Goal: Information Seeking & Learning: Learn about a topic

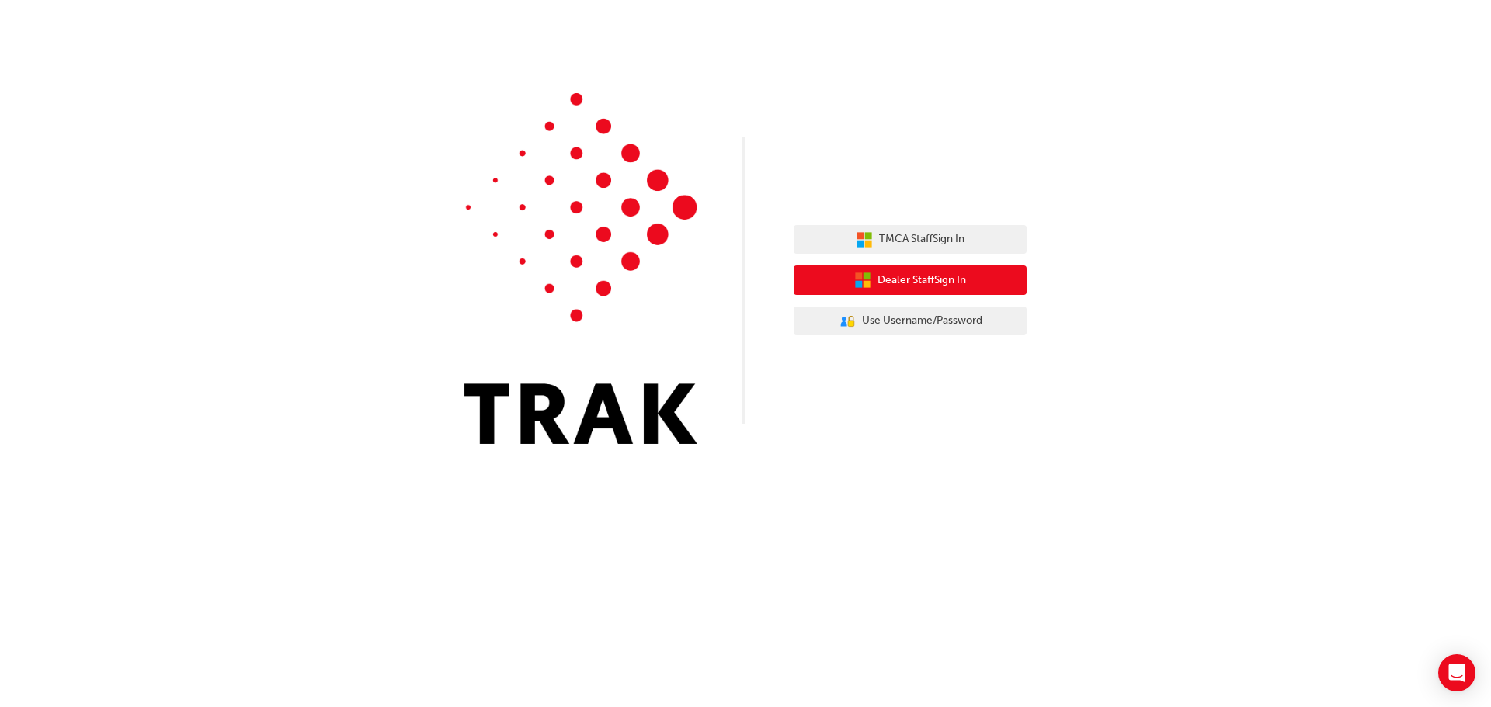
click at [883, 279] on span "Dealer Staff Sign In" at bounding box center [921, 281] width 89 height 18
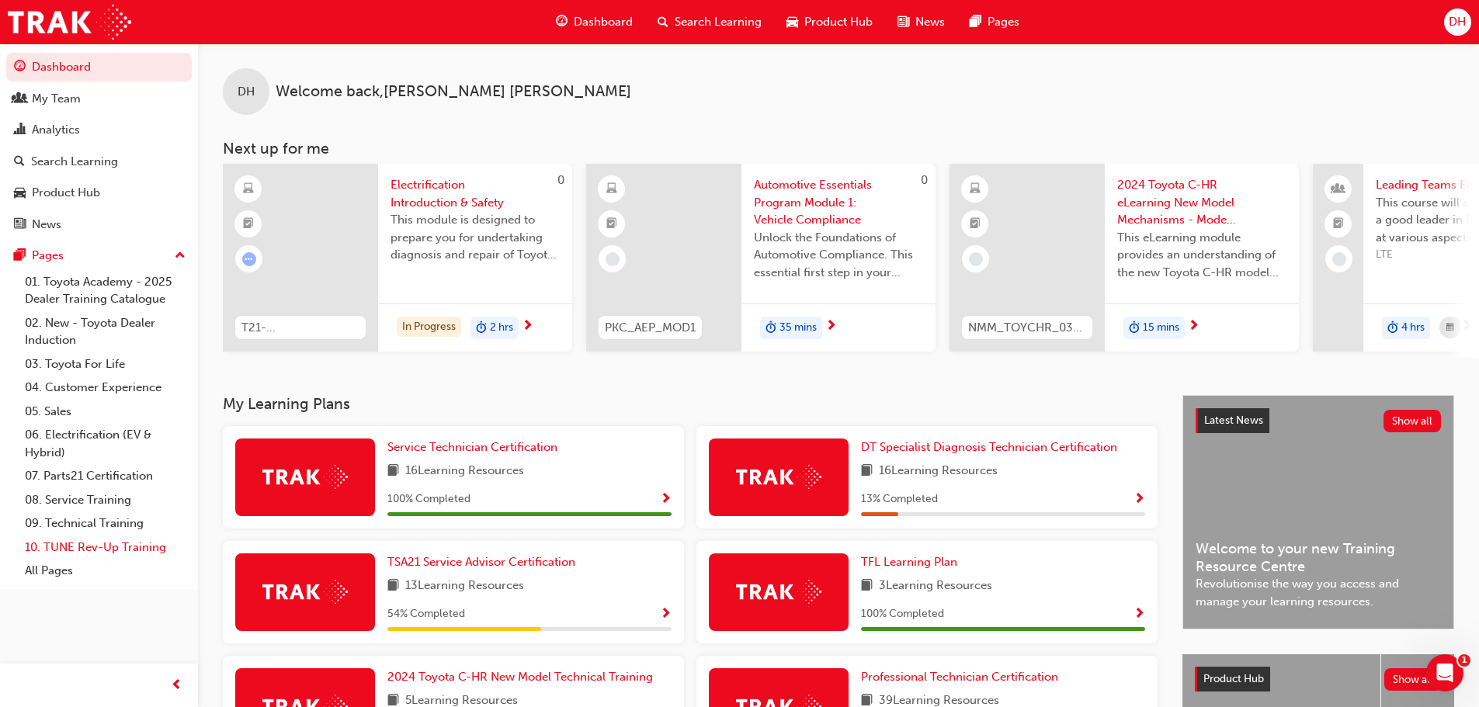
click at [106, 546] on link "10. TUNE Rev-Up Training" at bounding box center [105, 548] width 173 height 24
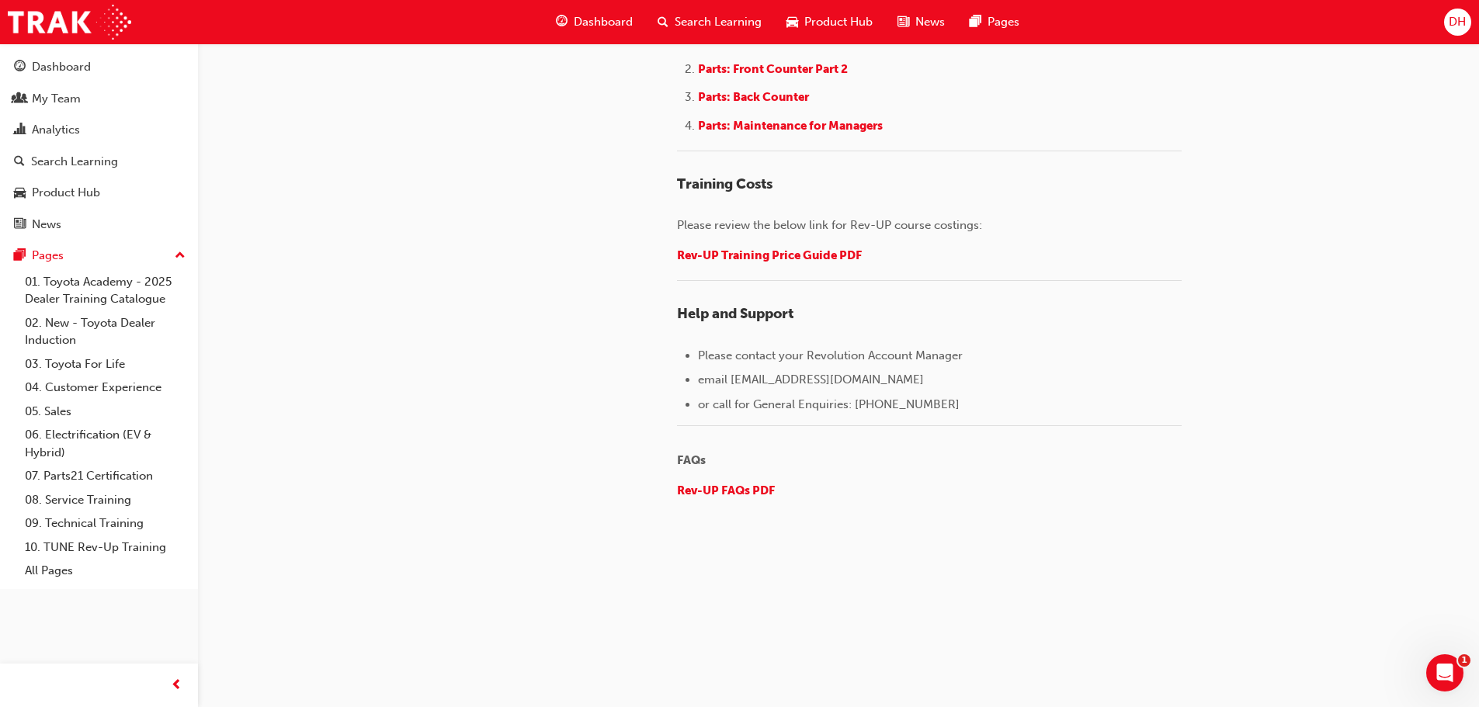
scroll to position [2174, 0]
click at [725, 259] on span "Rev-UP Training Price Guide PDF" at bounding box center [769, 252] width 185 height 14
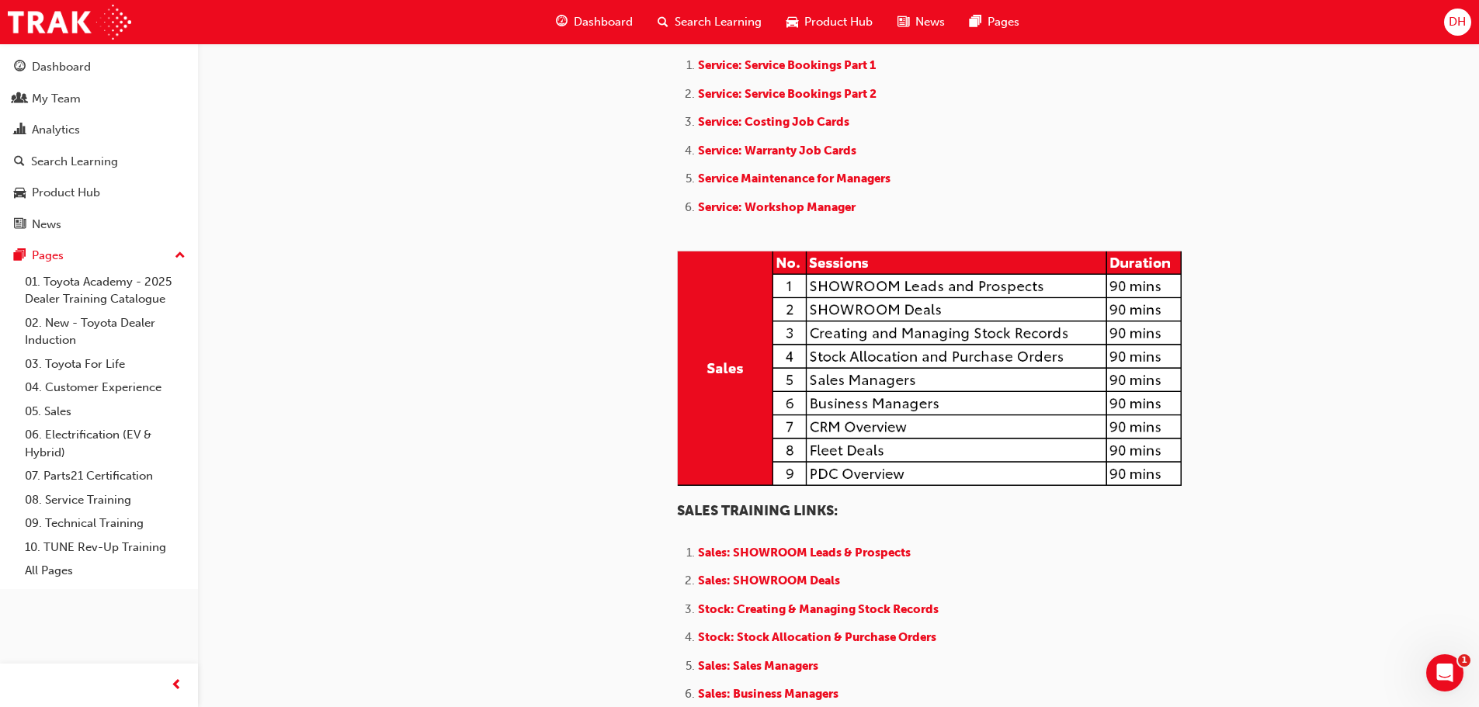
scroll to position [1242, 0]
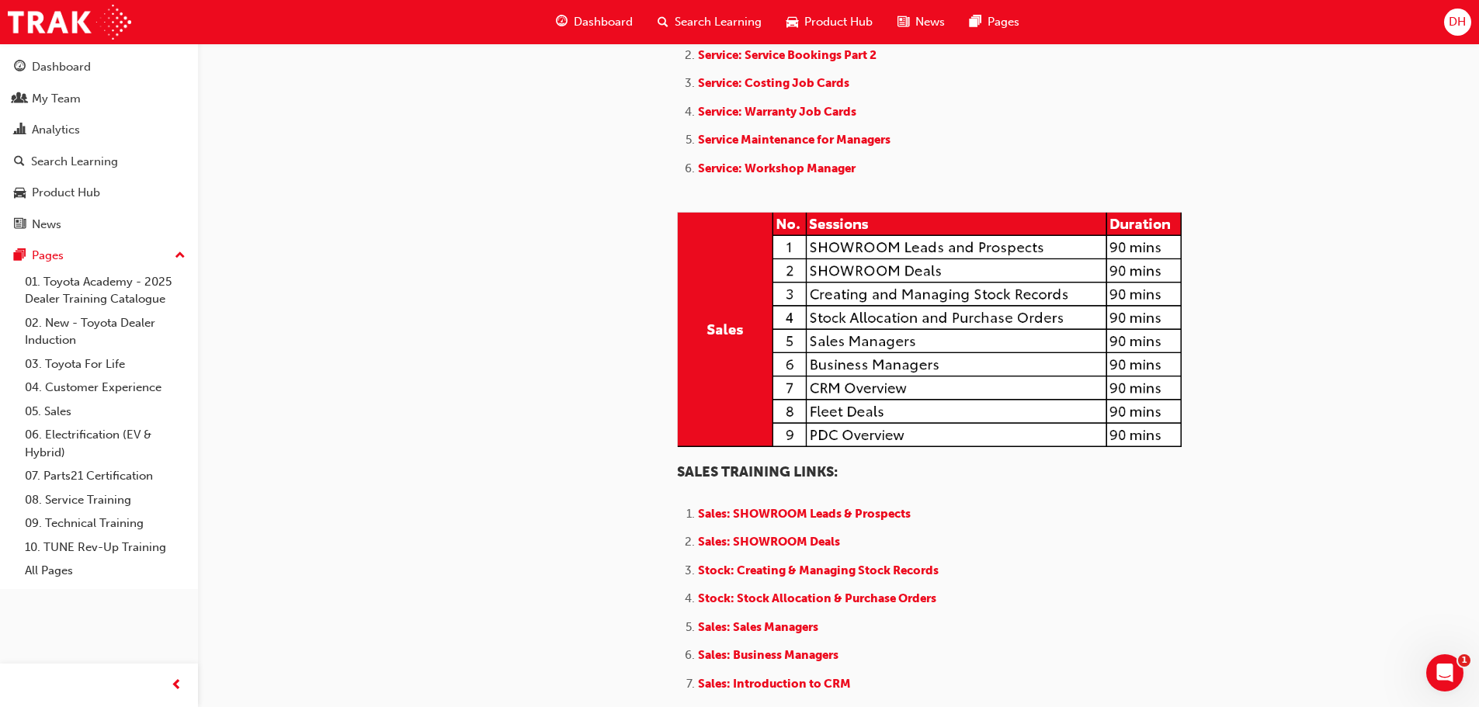
click at [818, 180] on div "​ ﻿ Welcome to the TUNE Rev-up Training Pathway Page All TUNE Rev-up Training i…" at bounding box center [929, 200] width 505 height 2630
click at [818, 33] on span "Service: Service Bookings Part 1" at bounding box center [787, 26] width 178 height 14
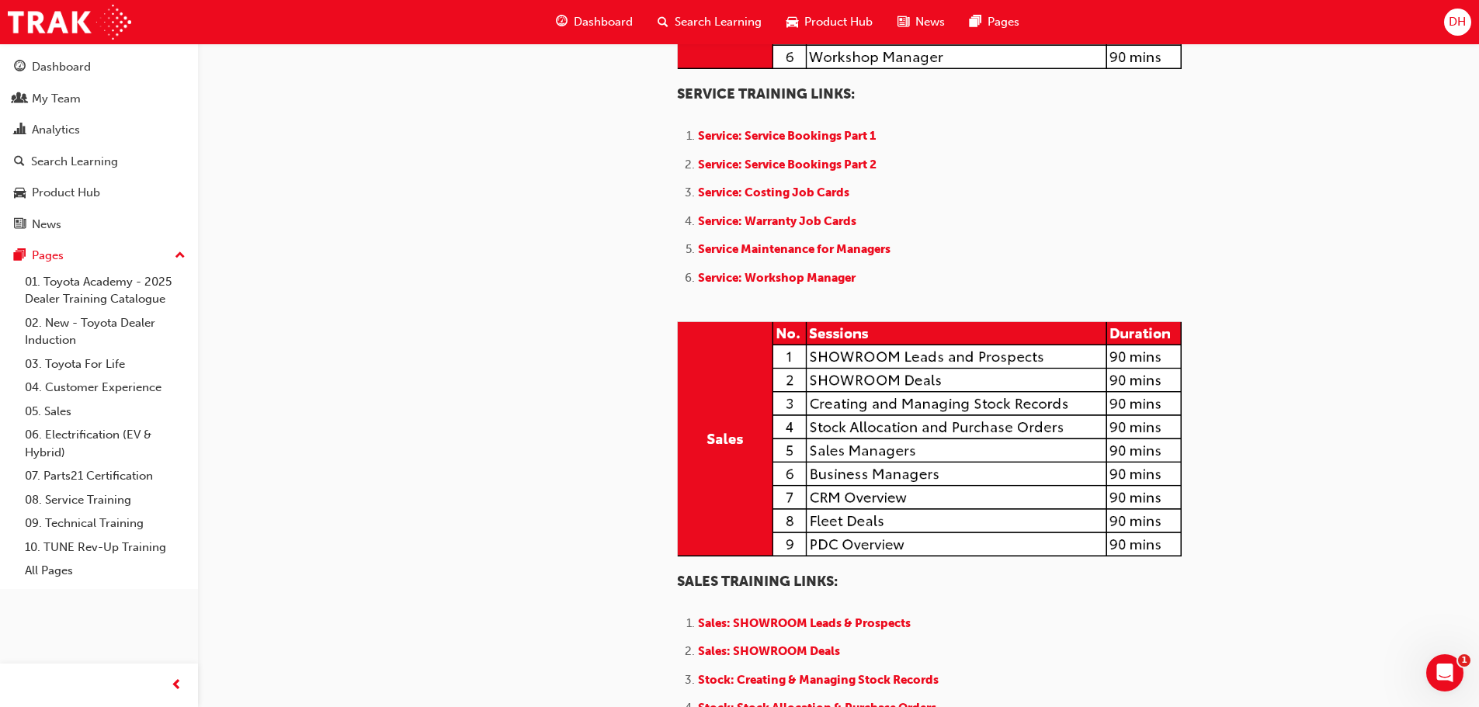
scroll to position [1165, 0]
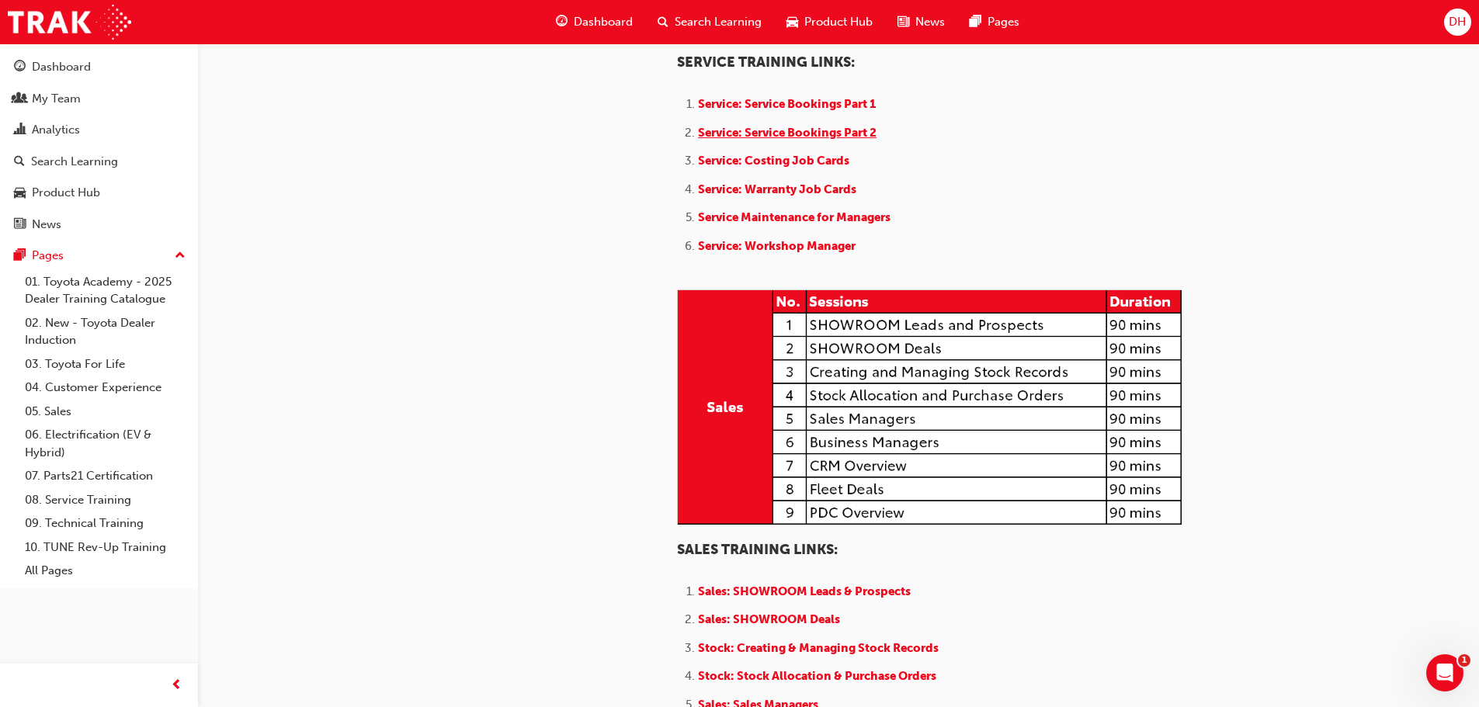
click at [788, 140] on span "Service: Service Bookings Part 2" at bounding box center [787, 133] width 179 height 14
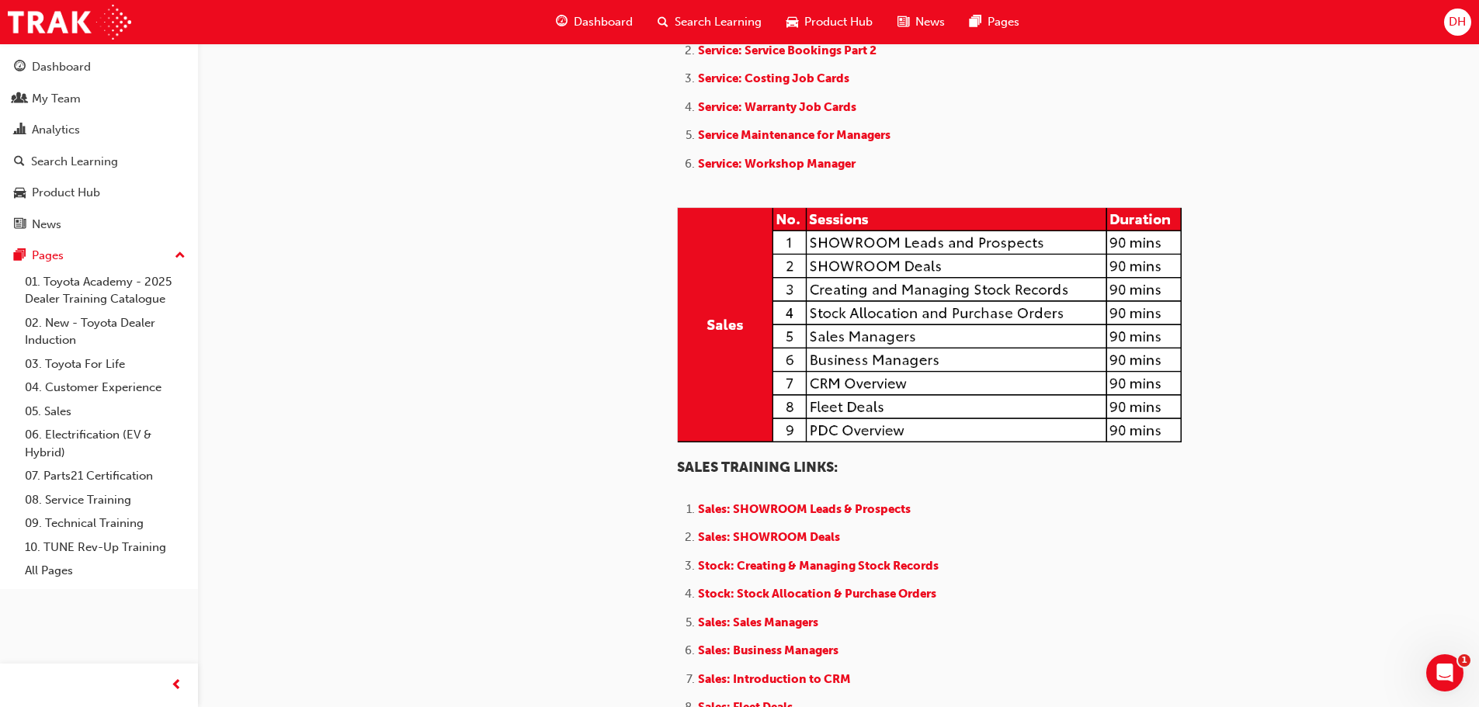
scroll to position [1242, 0]
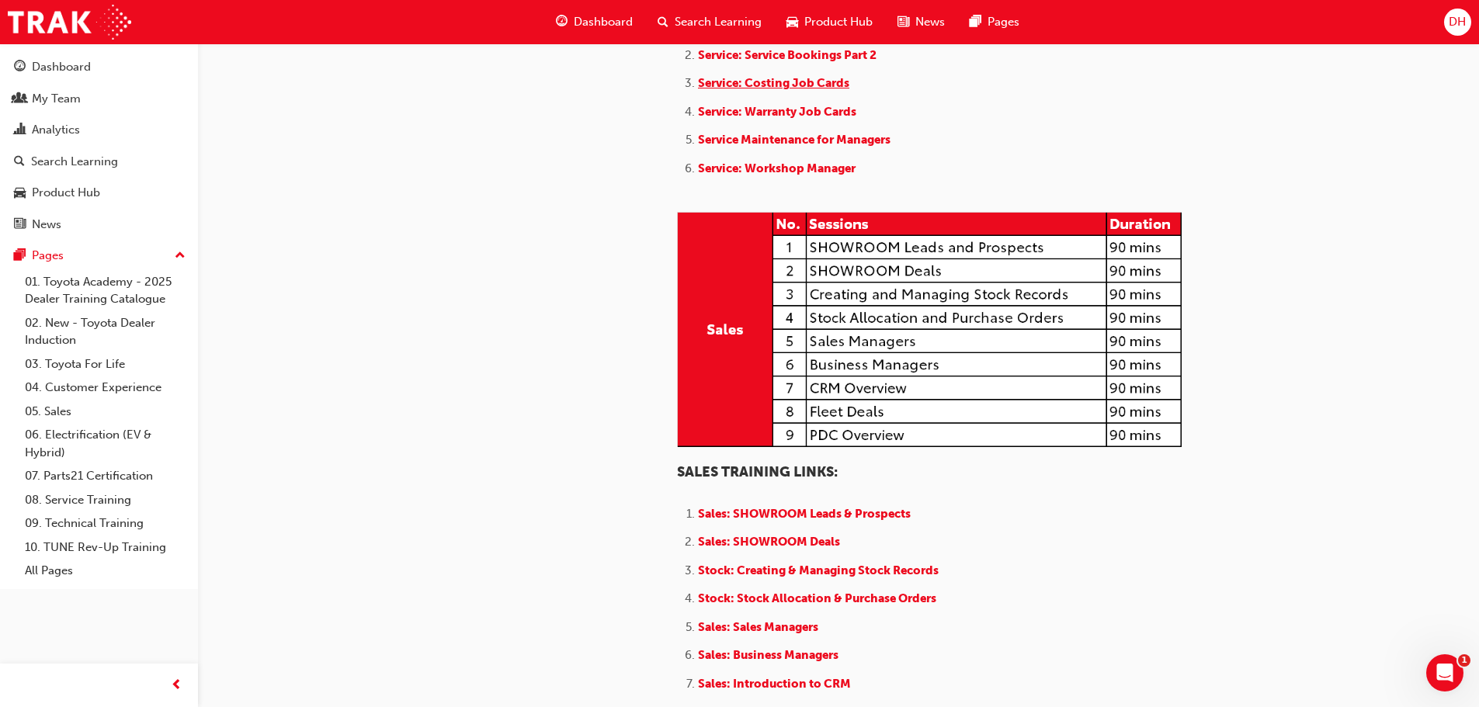
click at [800, 90] on span "Service: Costing Job Cards" at bounding box center [773, 83] width 151 height 14
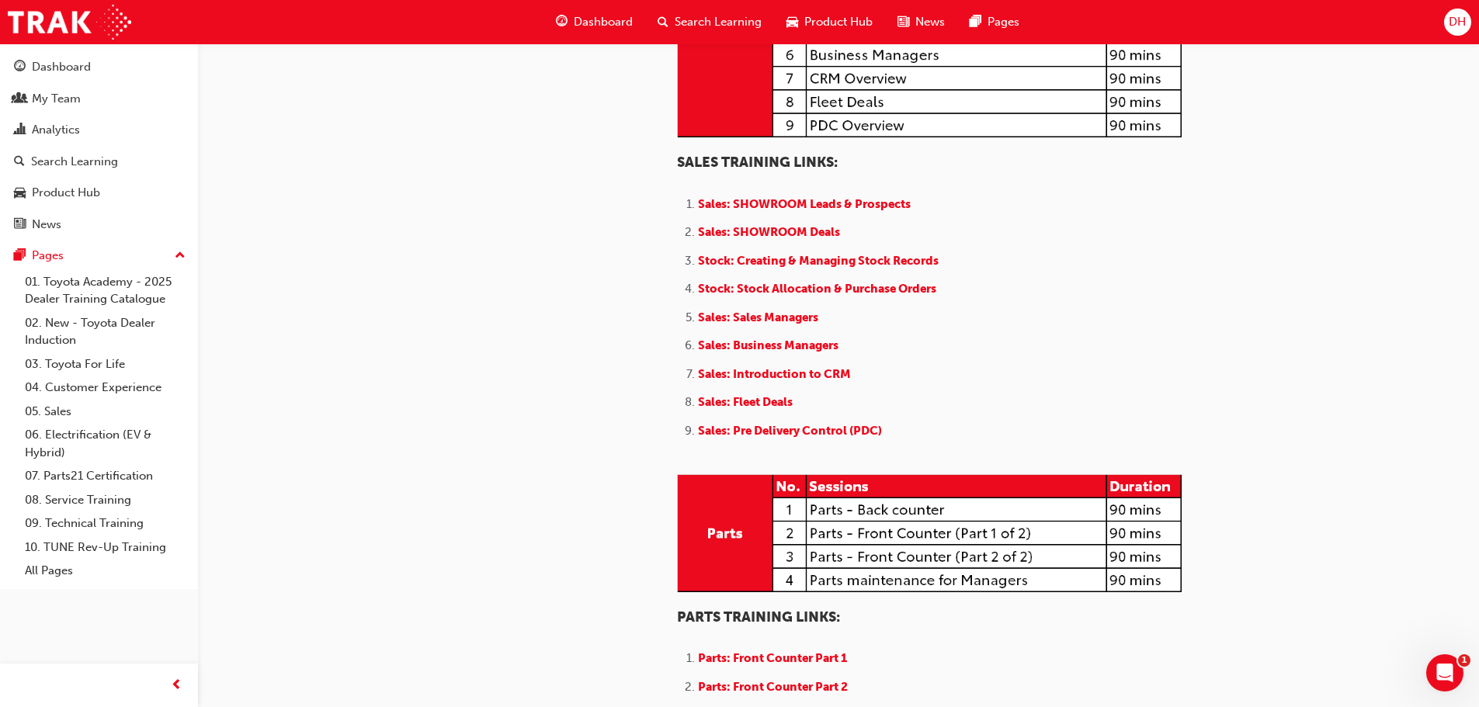
scroll to position [1553, 0]
click at [757, 210] on span "Sales: SHOWROOM Leads & Prospects" at bounding box center [804, 203] width 213 height 14
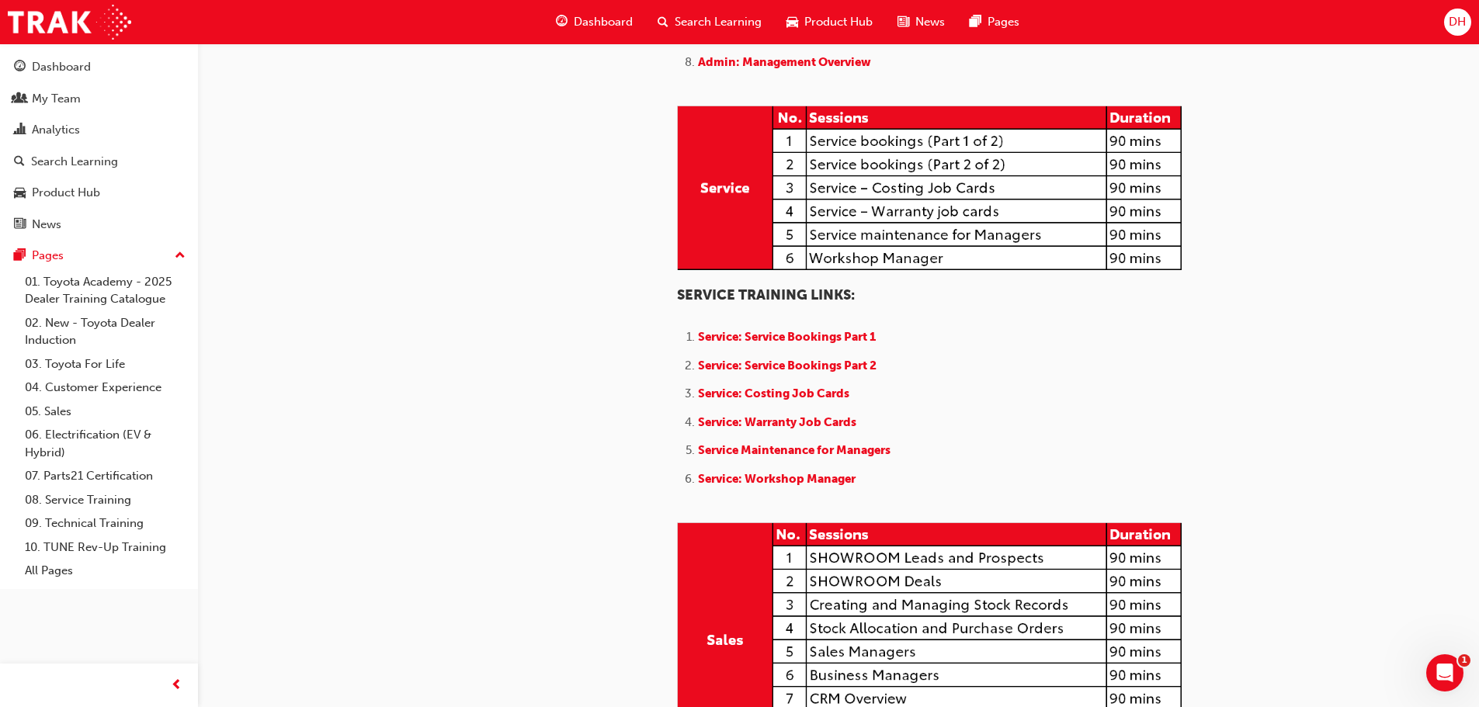
scroll to position [1009, 0]
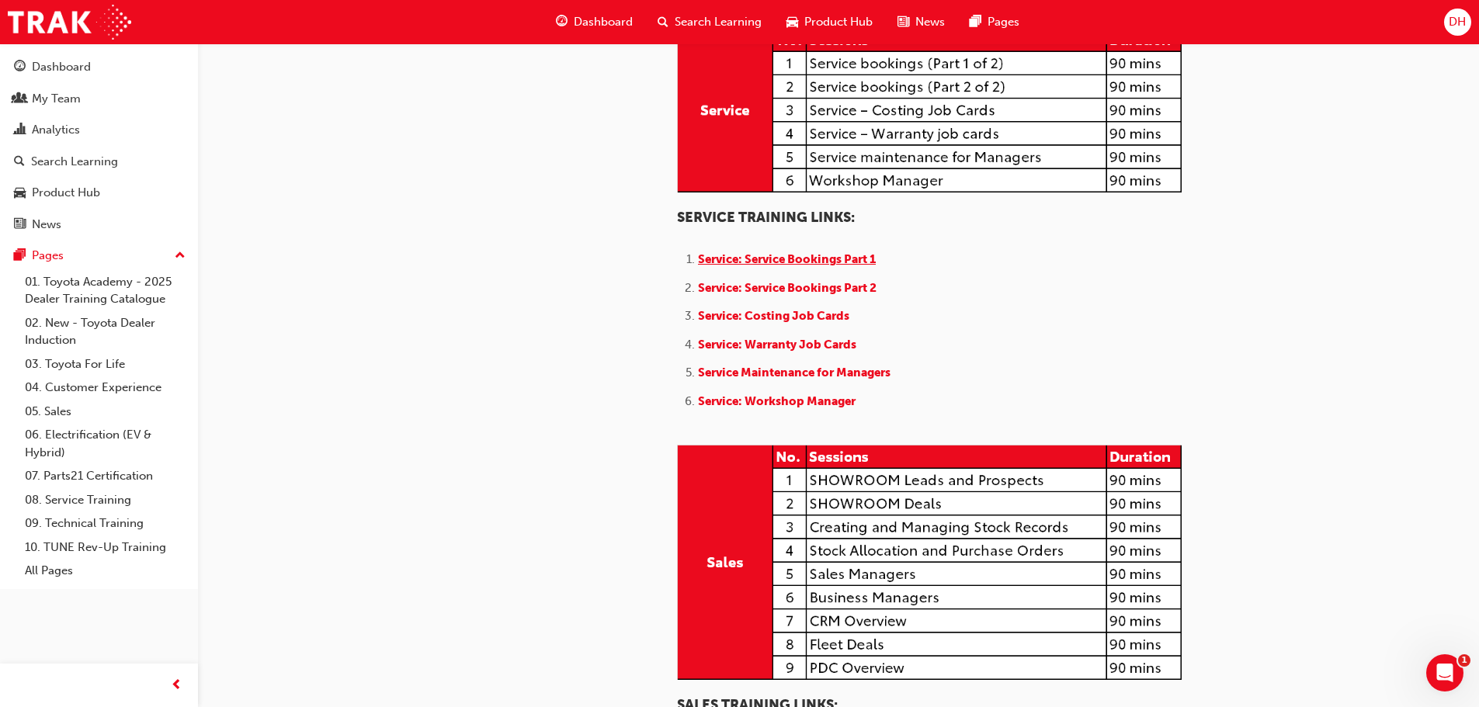
click at [734, 266] on span "Service: Service Bookings Part 1" at bounding box center [787, 259] width 178 height 14
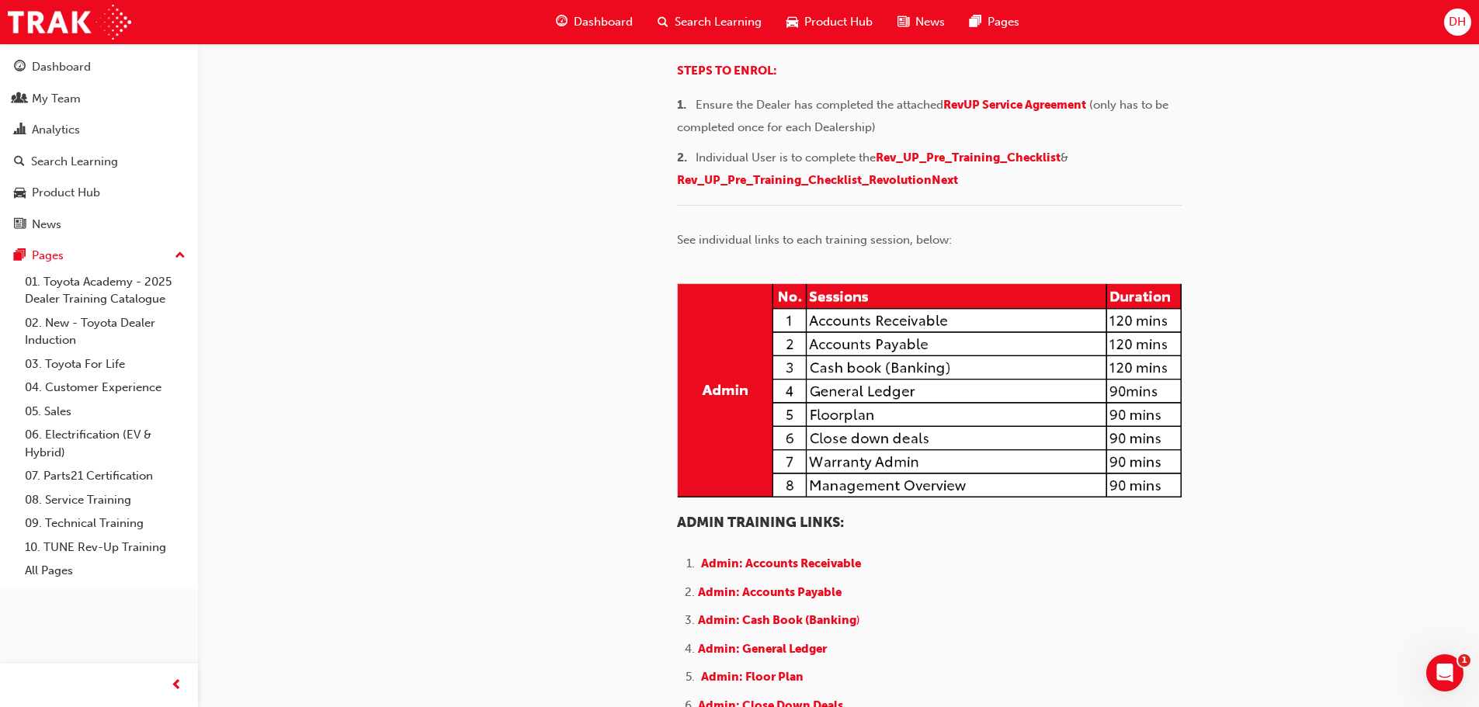
scroll to position [233, 0]
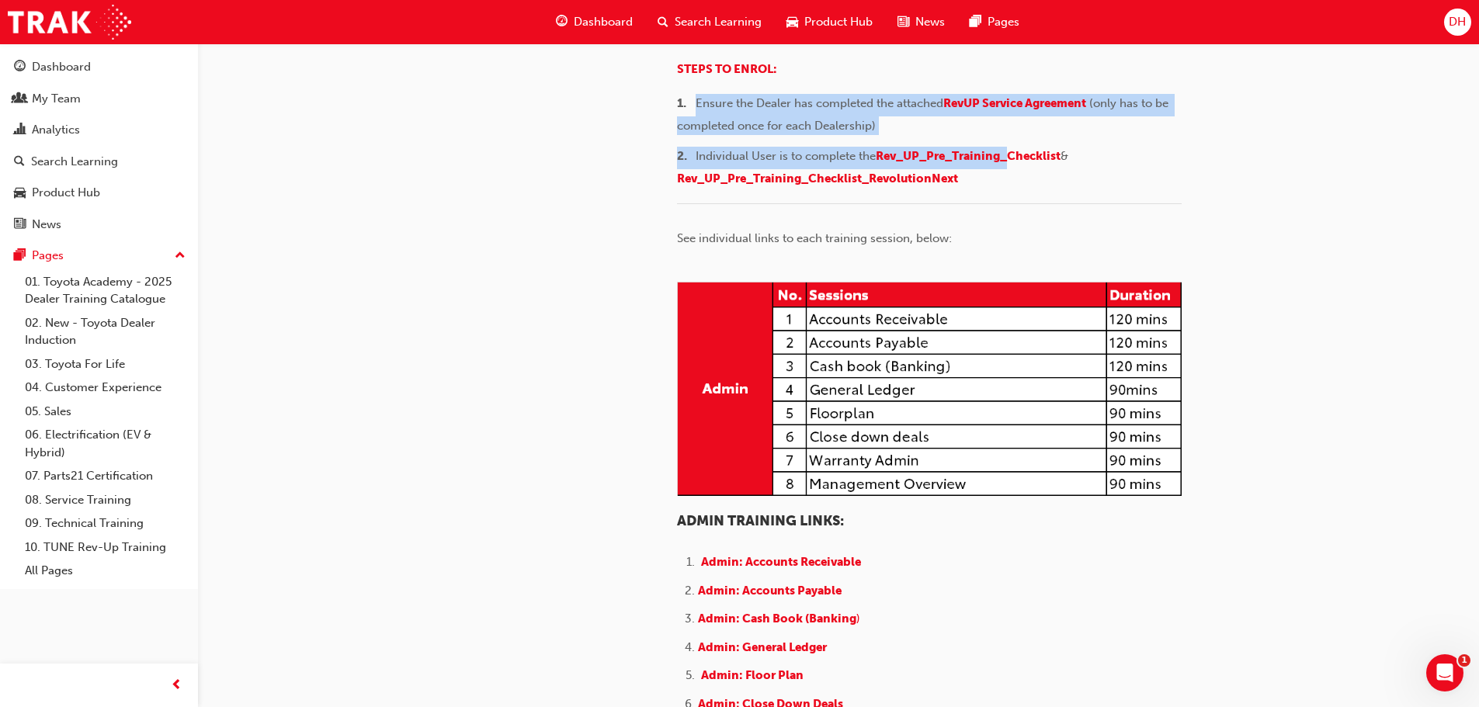
drag, startPoint x: 700, startPoint y: 266, endPoint x: 1023, endPoint y: 336, distance: 331.4
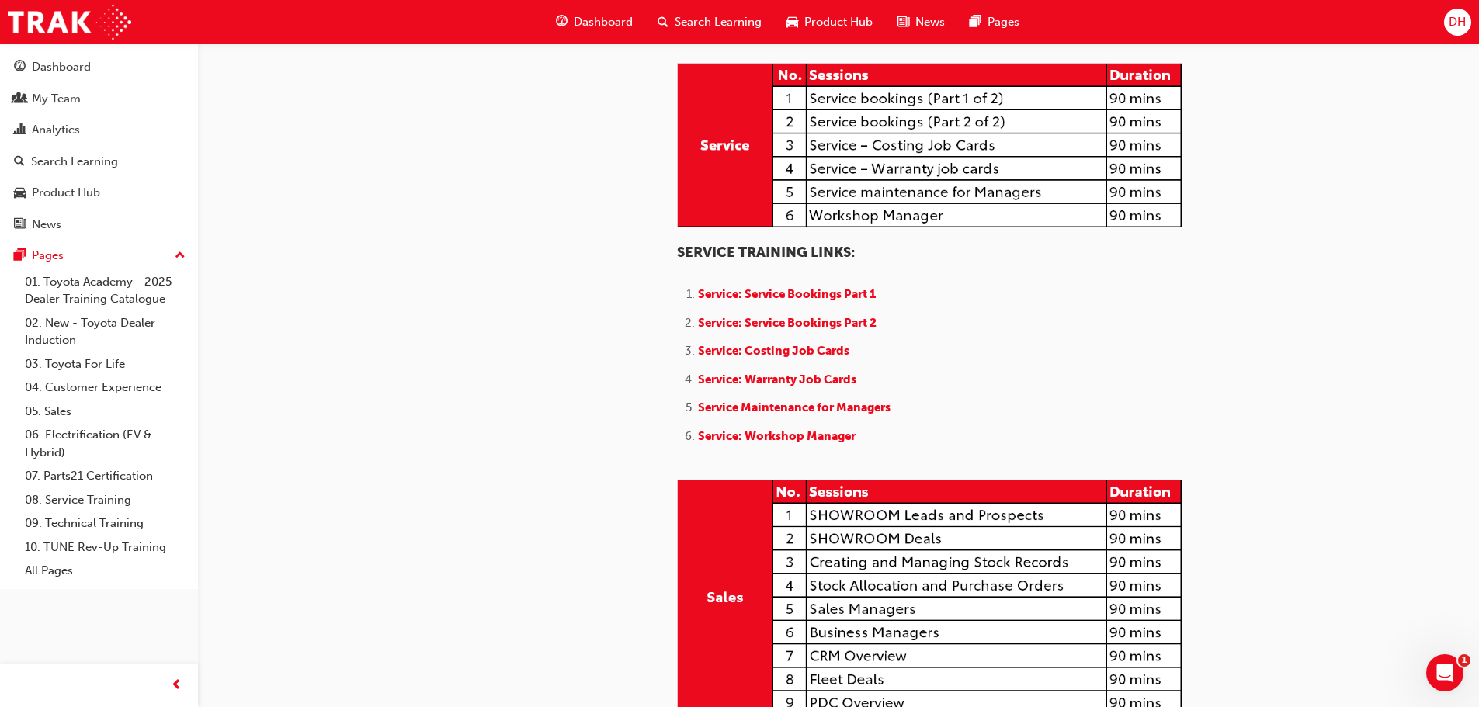
scroll to position [1087, 0]
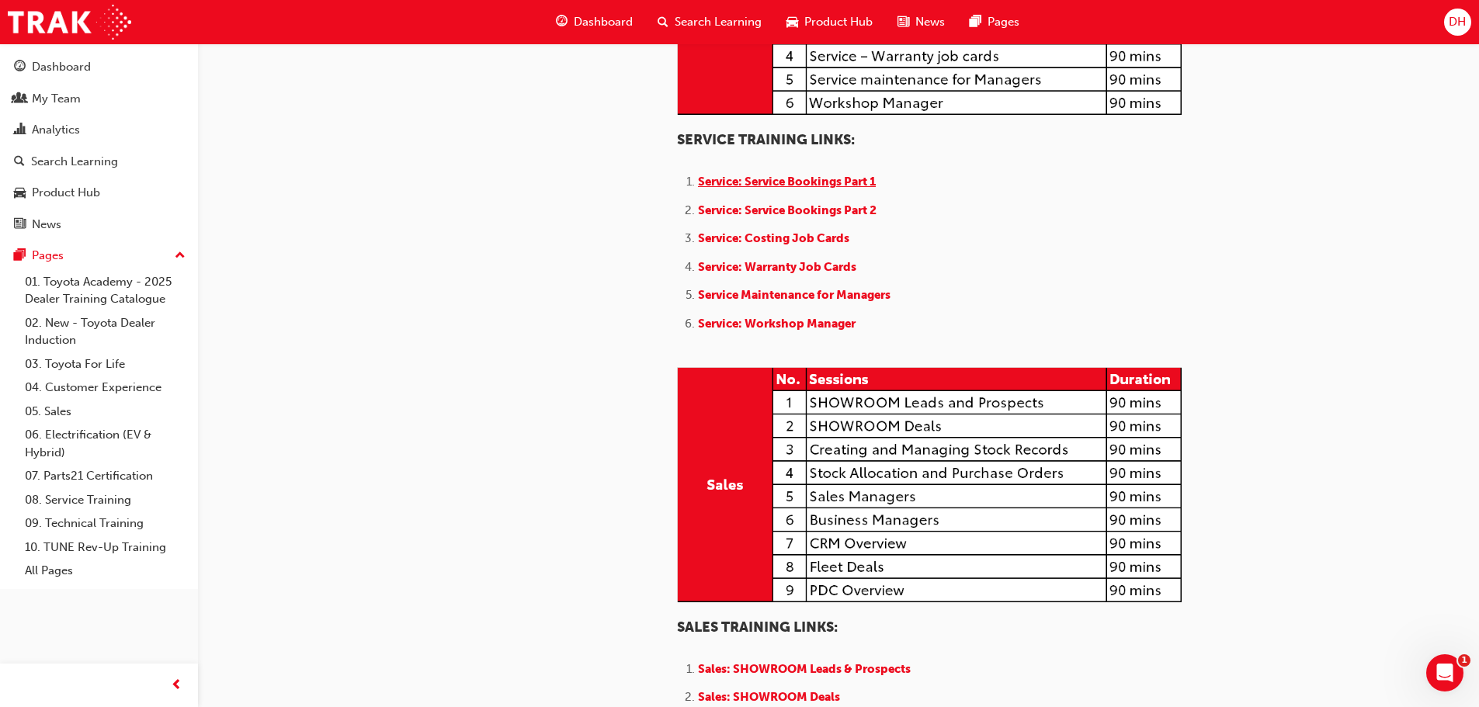
click at [839, 189] on span "Service: Service Bookings Part 1" at bounding box center [787, 182] width 178 height 14
